Goal: Task Accomplishment & Management: Complete application form

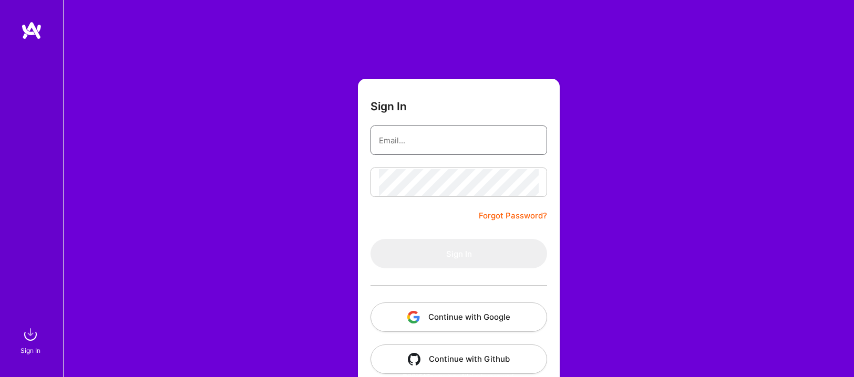
type input "[EMAIL_ADDRESS][DOMAIN_NAME]"
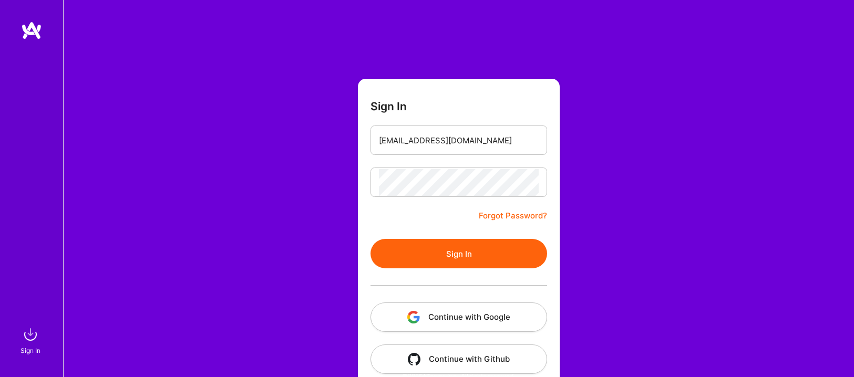
click at [645, 166] on div "Sign In [EMAIL_ADDRESS][DOMAIN_NAME] Forgot Password? Sign In Continue with Goo…" at bounding box center [458, 197] width 791 height 395
click at [466, 236] on form "Sign In [EMAIL_ADDRESS][DOMAIN_NAME] Forgot Password? Sign In Continue with Goo…" at bounding box center [459, 233] width 202 height 308
click at [452, 246] on button "Sign In" at bounding box center [458, 253] width 177 height 29
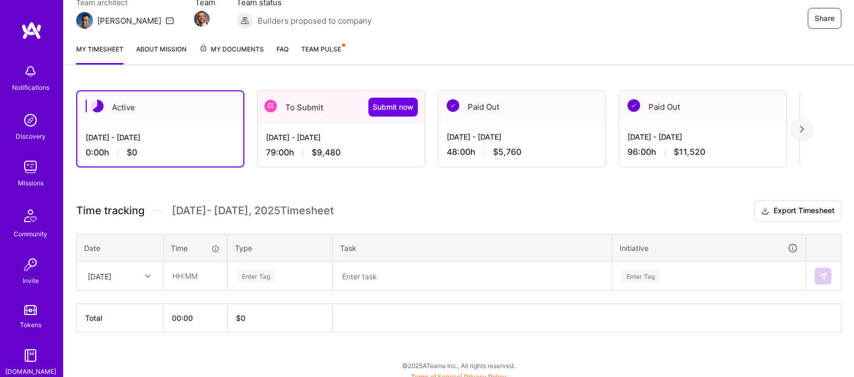
scroll to position [109, 0]
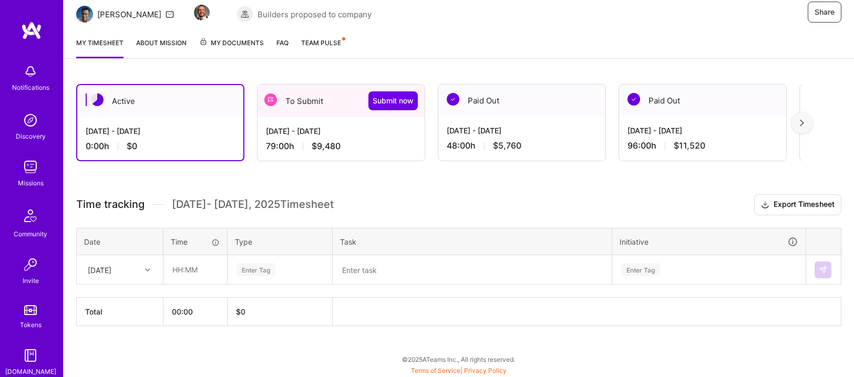
click at [328, 136] on div "[DATE] - [DATE] 79:00 h $9,480" at bounding box center [340, 138] width 167 height 43
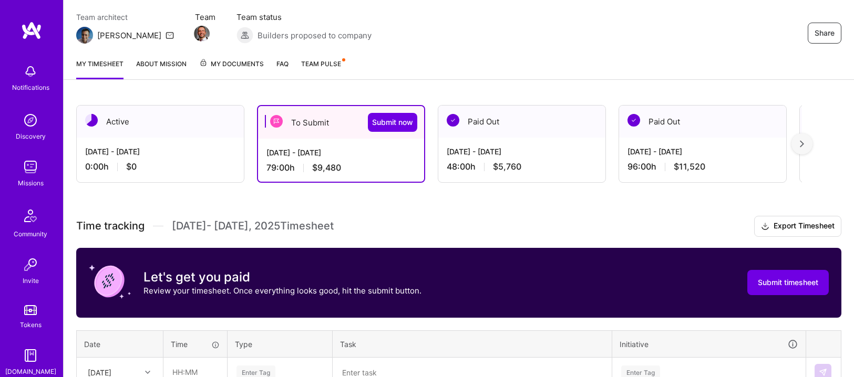
scroll to position [143, 0]
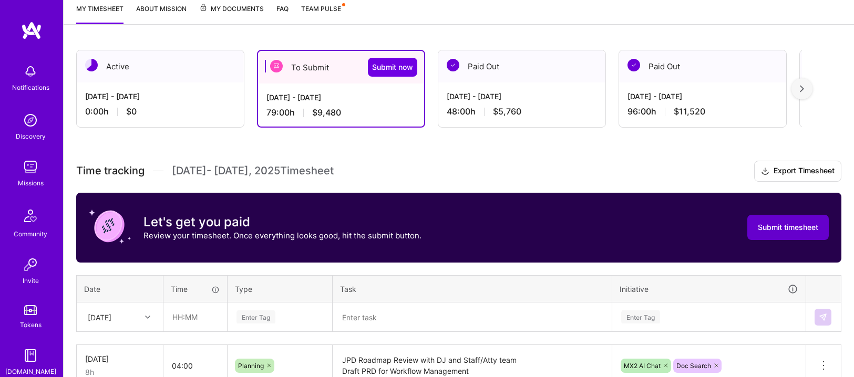
click at [767, 228] on span "Submit timesheet" at bounding box center [788, 227] width 60 height 11
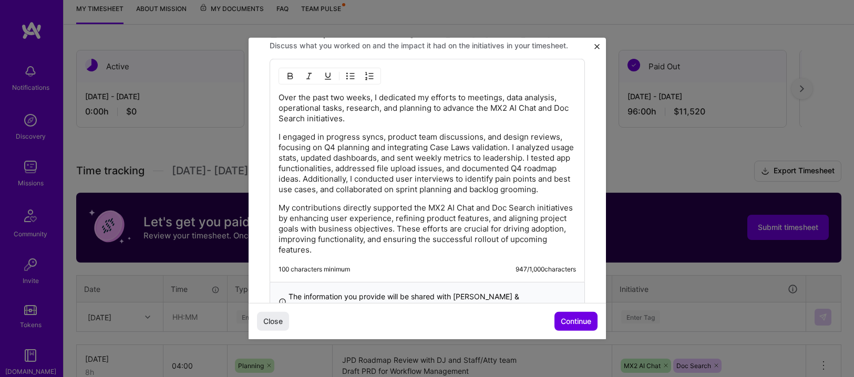
scroll to position [370, 0]
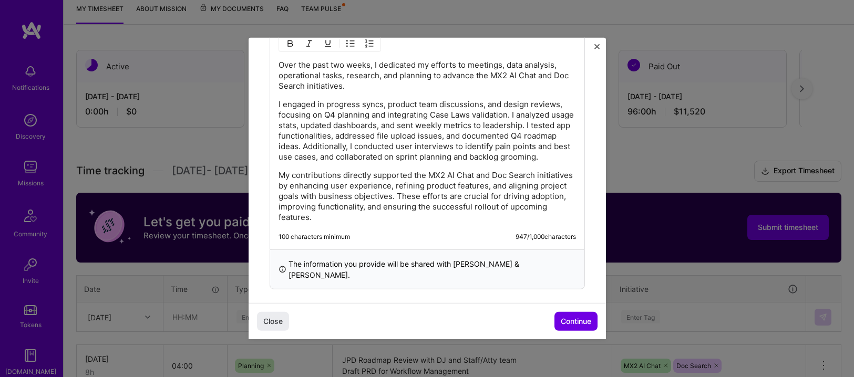
click at [385, 132] on p "I engaged in progress syncs, product team discussions, and design reviews, focu…" at bounding box center [426, 130] width 297 height 63
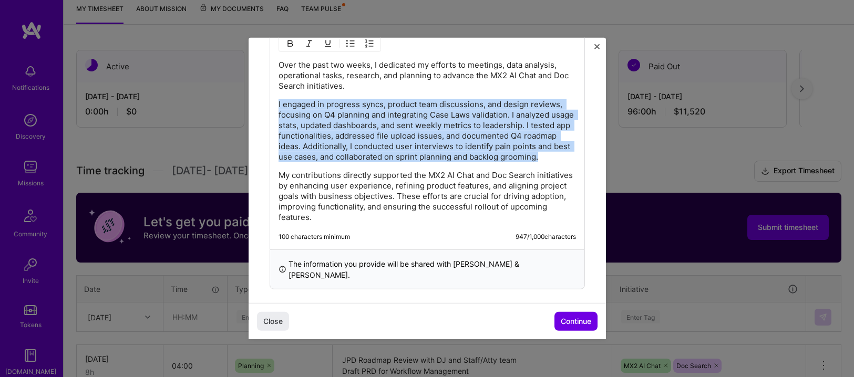
click at [385, 132] on p "I engaged in progress syncs, product team discussions, and design reviews, focu…" at bounding box center [426, 130] width 297 height 63
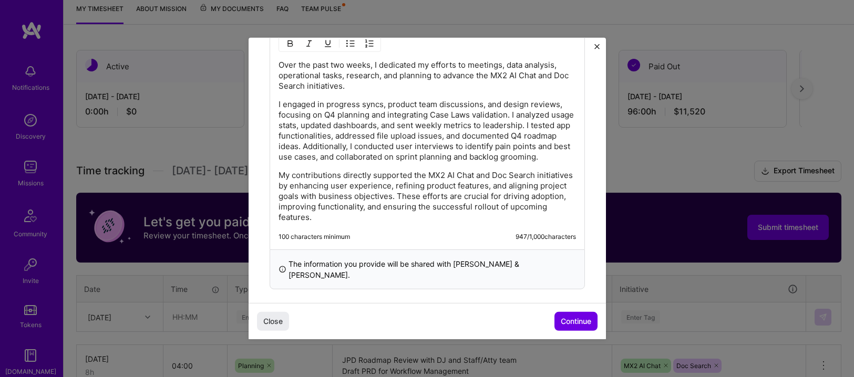
click at [313, 90] on p "Over the past two weeks, I dedicated my efforts to meetings, data analysis, ope…" at bounding box center [426, 76] width 297 height 32
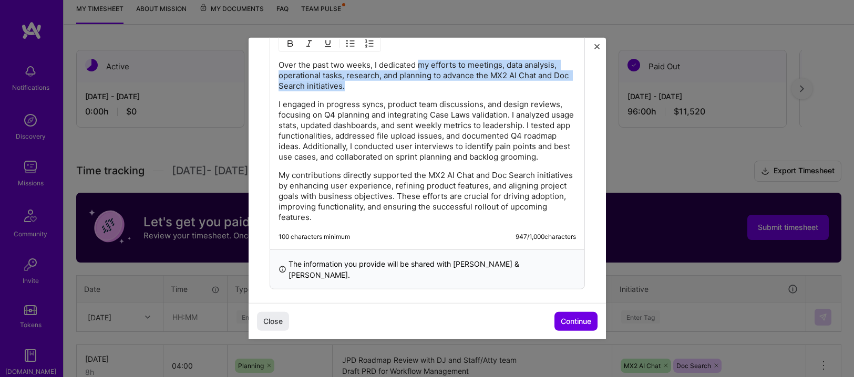
drag, startPoint x: 421, startPoint y: 66, endPoint x: 407, endPoint y: 85, distance: 23.8
click at [407, 85] on p "Over the past two weeks, I dedicated my efforts to meetings, data analysis, ope…" at bounding box center [426, 76] width 297 height 32
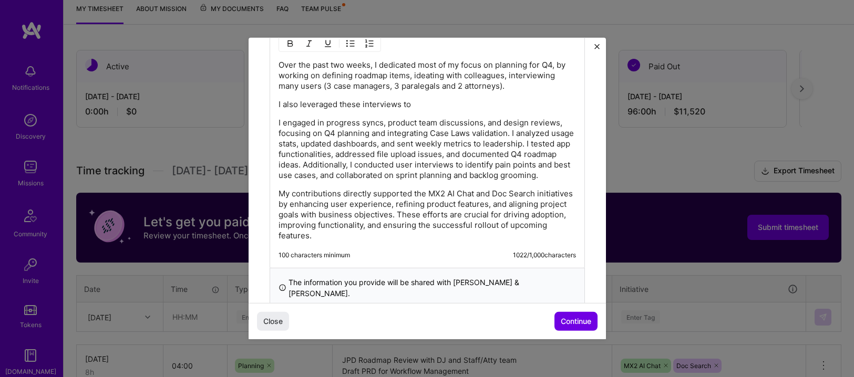
click at [527, 83] on p "Over the past two weeks, I dedicated most of my focus on planning for Q4, by wo…" at bounding box center [426, 76] width 297 height 32
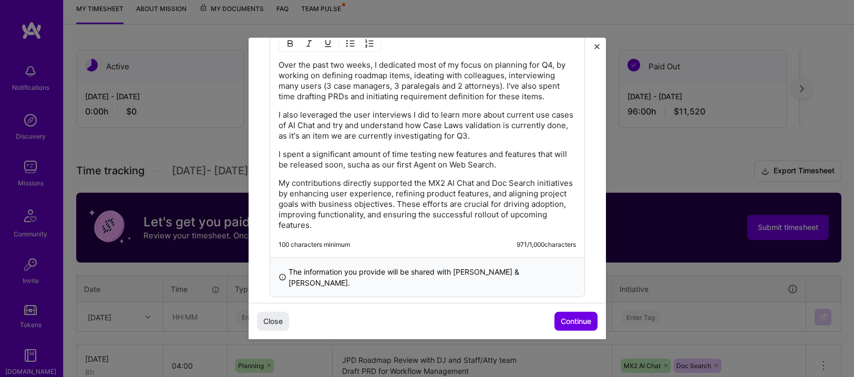
click at [381, 168] on p "I spent a significant amount of time testing new features and features that wil…" at bounding box center [426, 159] width 297 height 21
click at [520, 173] on div "Over the past two weeks, I dedicated most of my focus on planning for Q4, by wo…" at bounding box center [426, 145] width 297 height 171
click at [530, 166] on p "I spent a significant amount of time testing new features and features that wil…" at bounding box center [426, 159] width 297 height 21
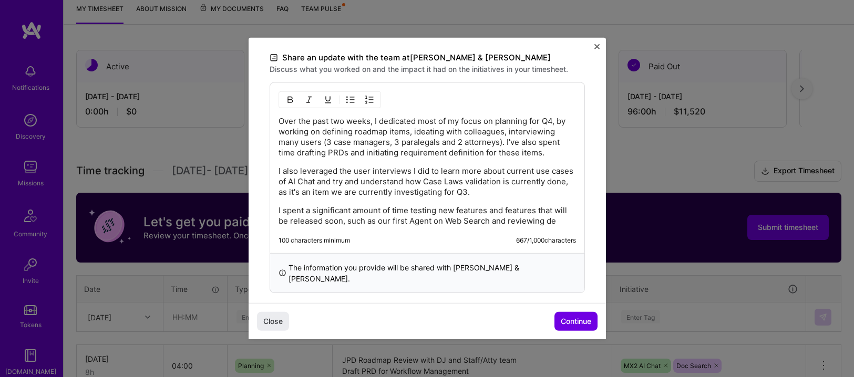
scroll to position [324, 0]
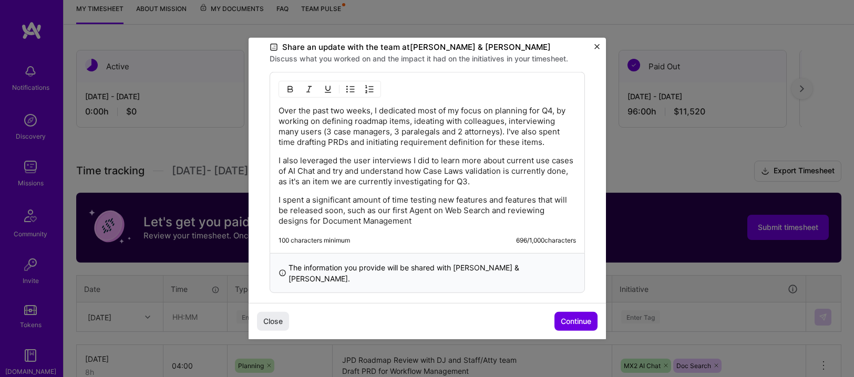
click at [312, 223] on p "I spent a significant amount of time testing new features and features that wil…" at bounding box center [426, 211] width 297 height 32
click at [504, 212] on p "I spent a significant amount of time testing new features and features that wil…" at bounding box center [426, 211] width 297 height 32
click at [533, 229] on div "Over the past two weeks, I dedicated most of my focus on planning for Q4, by wo…" at bounding box center [427, 162] width 315 height 181
click at [534, 223] on p "I spent a significant amount of time testing new features and features that wil…" at bounding box center [426, 211] width 297 height 32
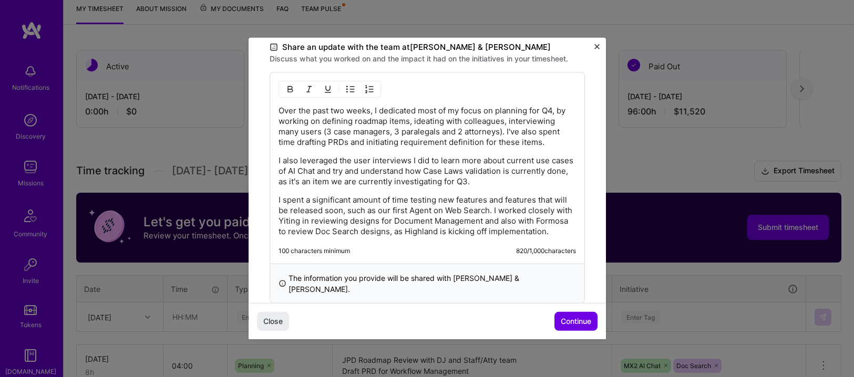
click at [543, 179] on p "I also leveraged the user interviews I did to learn more about current use case…" at bounding box center [426, 172] width 297 height 32
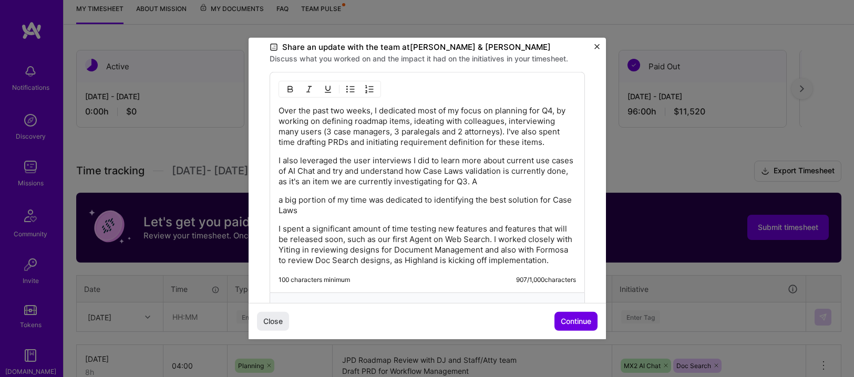
click at [283, 202] on p "a big portion of my time was dedicated to identifying the best solution for Cas…" at bounding box center [426, 205] width 297 height 21
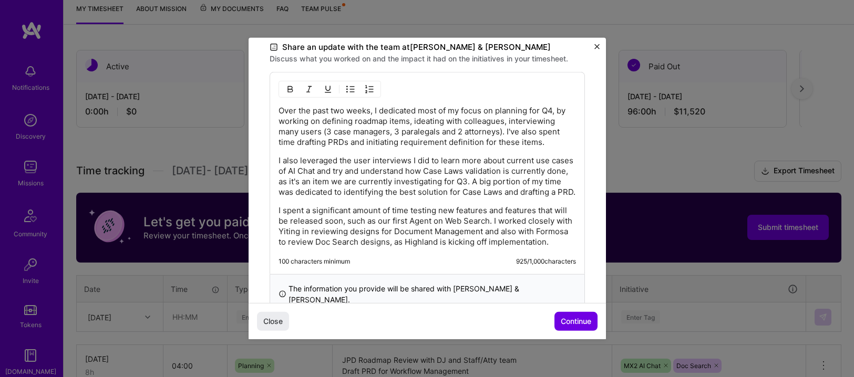
click at [299, 198] on p "I also leveraged the user interviews I did to learn more about current use case…" at bounding box center [426, 177] width 297 height 42
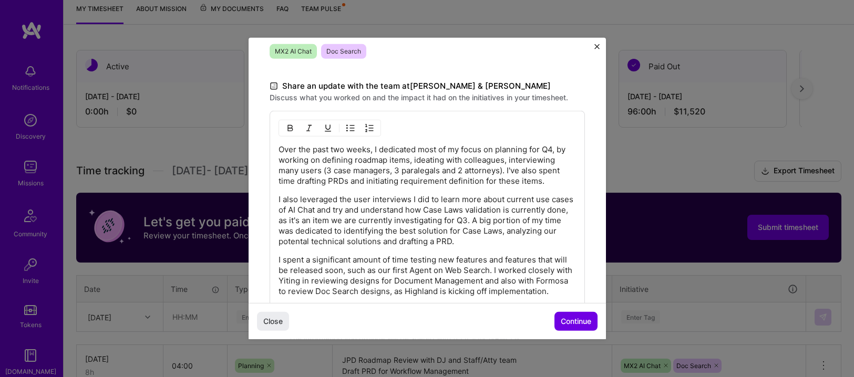
scroll to position [366, 0]
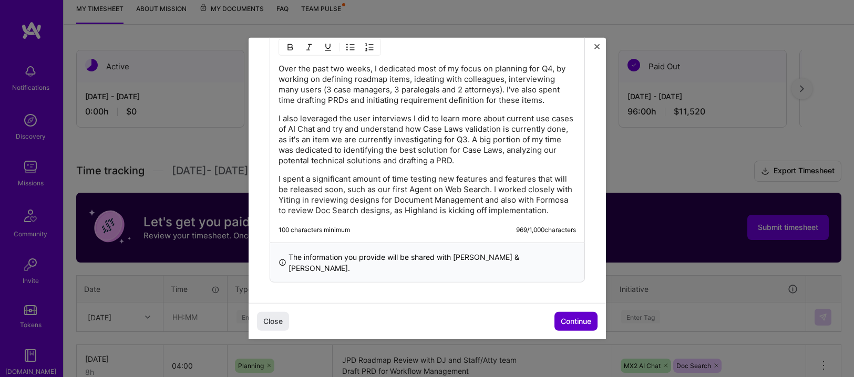
click at [561, 317] on span "Continue" at bounding box center [576, 321] width 30 height 11
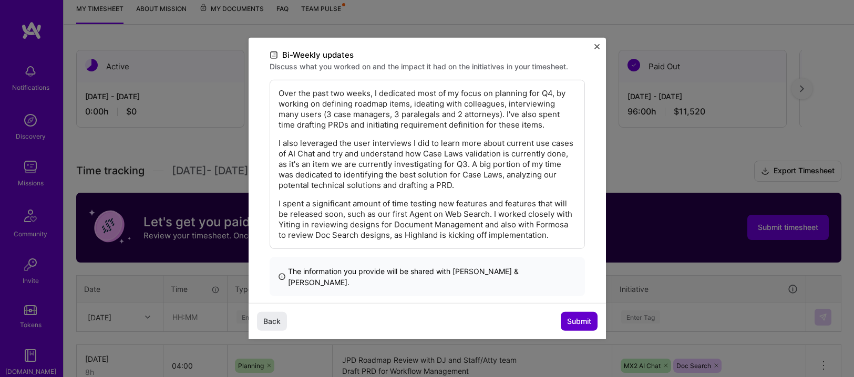
click at [575, 318] on span "Submit" at bounding box center [579, 321] width 24 height 11
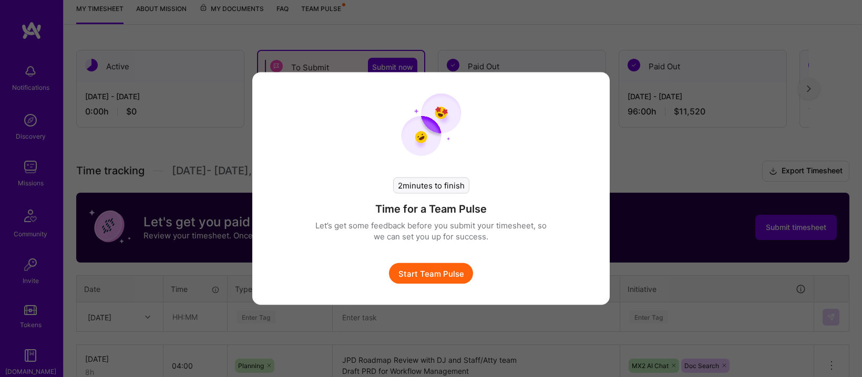
click at [419, 272] on button "Start Team Pulse" at bounding box center [431, 273] width 84 height 21
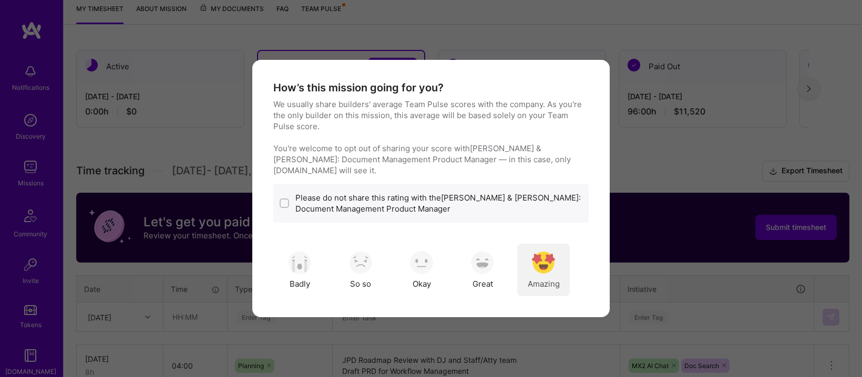
click at [549, 255] on img "modal" at bounding box center [543, 262] width 23 height 23
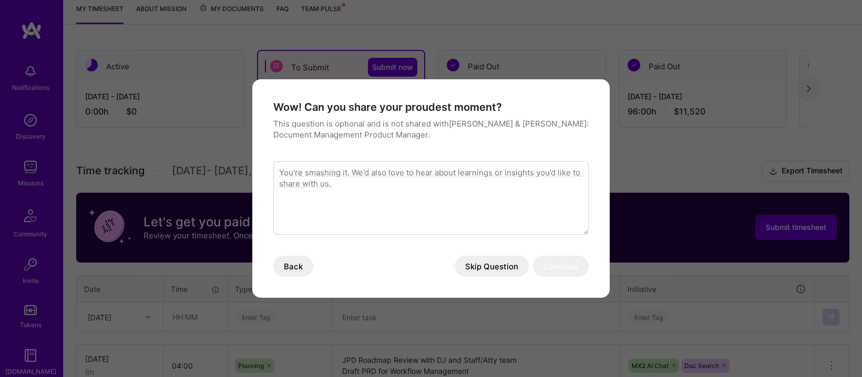
click at [432, 176] on textarea "modal" at bounding box center [430, 198] width 315 height 74
click at [476, 264] on button "Skip Question" at bounding box center [492, 266] width 74 height 21
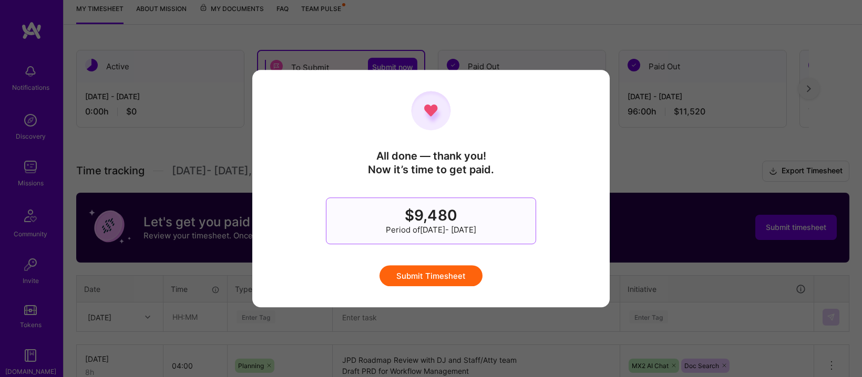
click at [416, 271] on button "Submit Timesheet" at bounding box center [430, 275] width 103 height 21
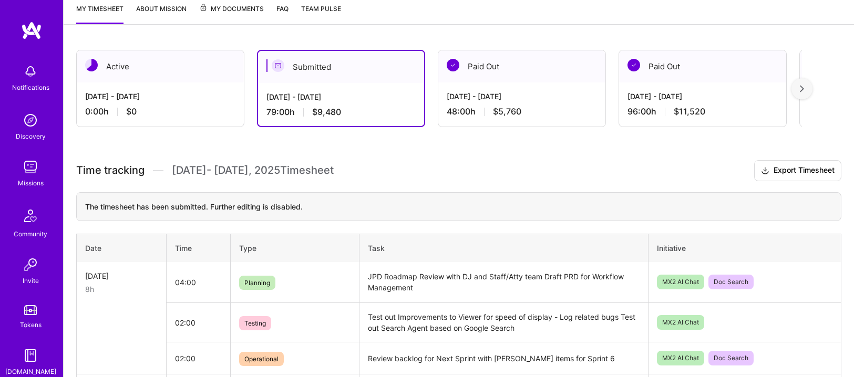
click at [144, 106] on div "0:00 h $0" at bounding box center [160, 111] width 150 height 11
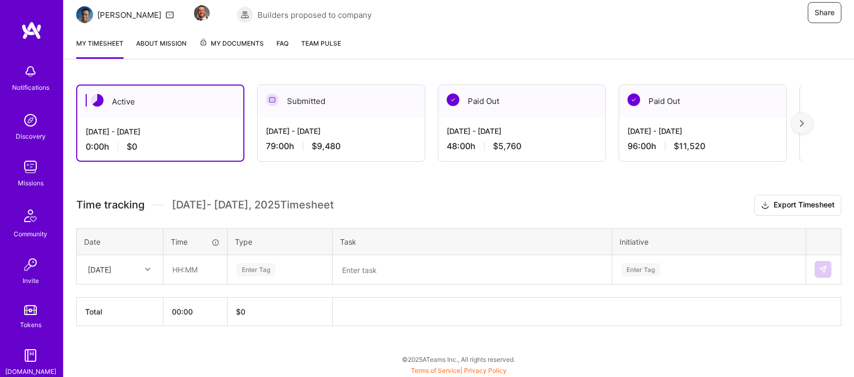
scroll to position [109, 0]
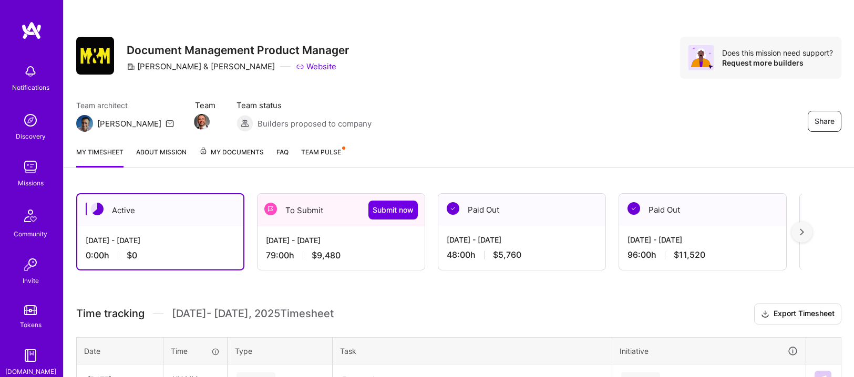
click at [291, 205] on div "To Submit Submit now" at bounding box center [340, 210] width 167 height 33
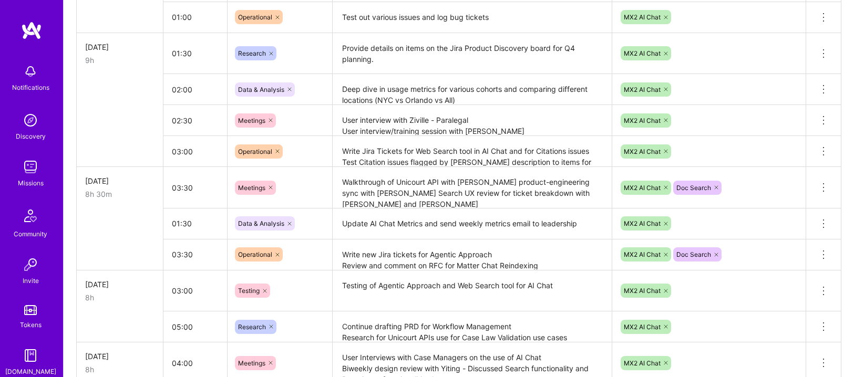
scroll to position [766, 0]
